Goal: Task Accomplishment & Management: Use online tool/utility

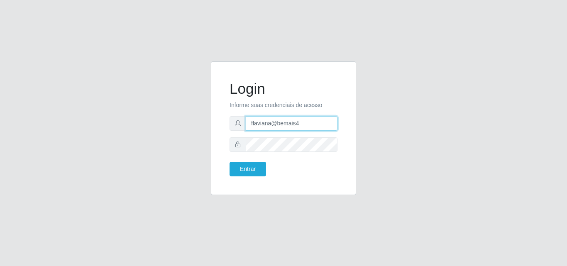
click at [300, 124] on input "flaviana@bemais4" at bounding box center [292, 123] width 92 height 15
type input "flaviana@b3ruas"
click at [238, 151] on div at bounding box center [284, 144] width 108 height 15
click at [230, 162] on button "Entrar" at bounding box center [248, 169] width 37 height 15
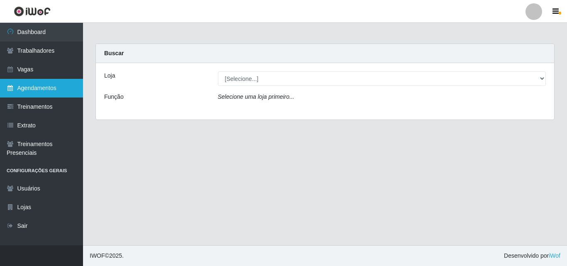
click at [49, 88] on link "Agendamentos" at bounding box center [41, 88] width 83 height 19
